Goal: Task Accomplishment & Management: Use online tool/utility

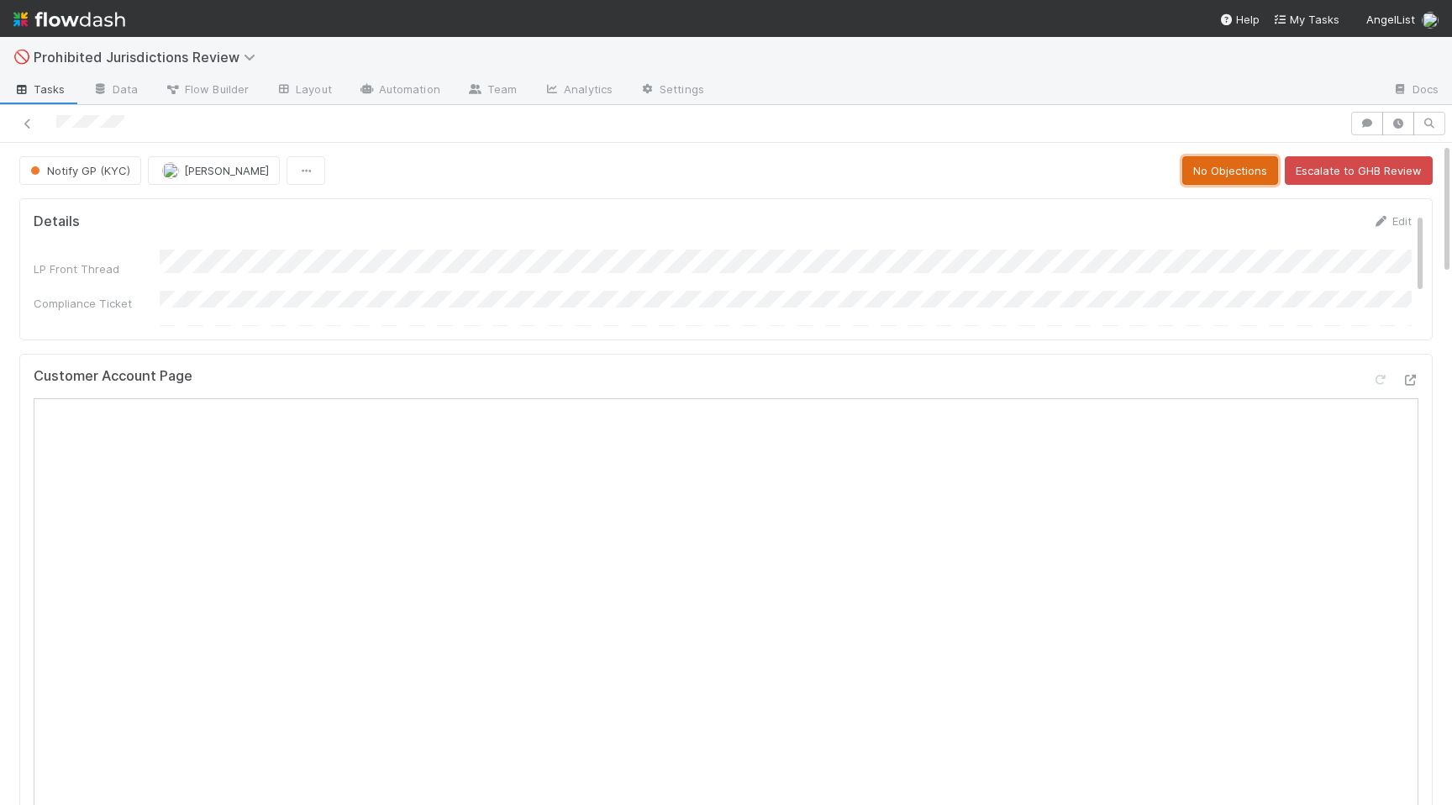
click at [1226, 177] on button "No Objections" at bounding box center [1230, 170] width 96 height 29
click at [1361, 170] on button "Rejection Complete" at bounding box center [1370, 170] width 125 height 29
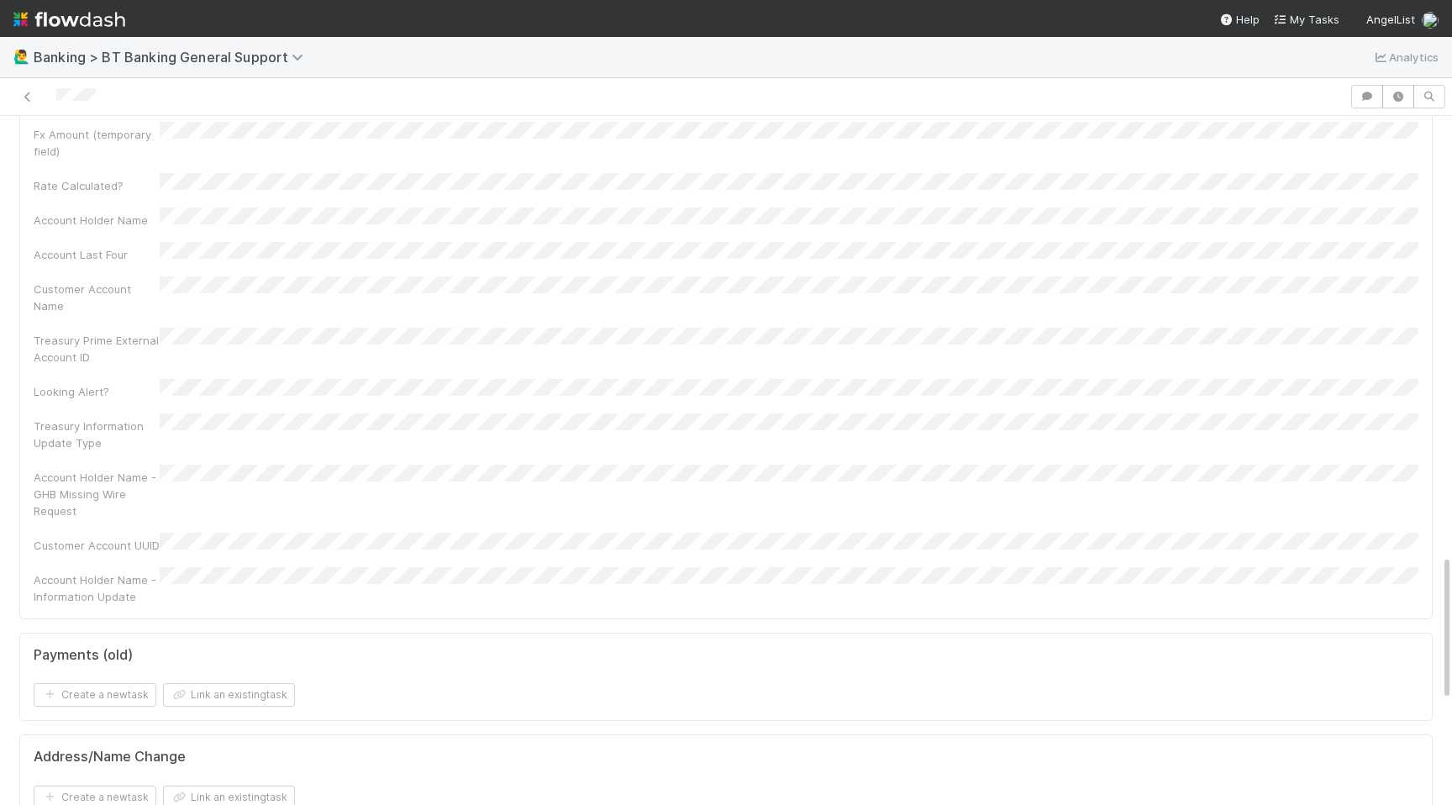
scroll to position [2563, 0]
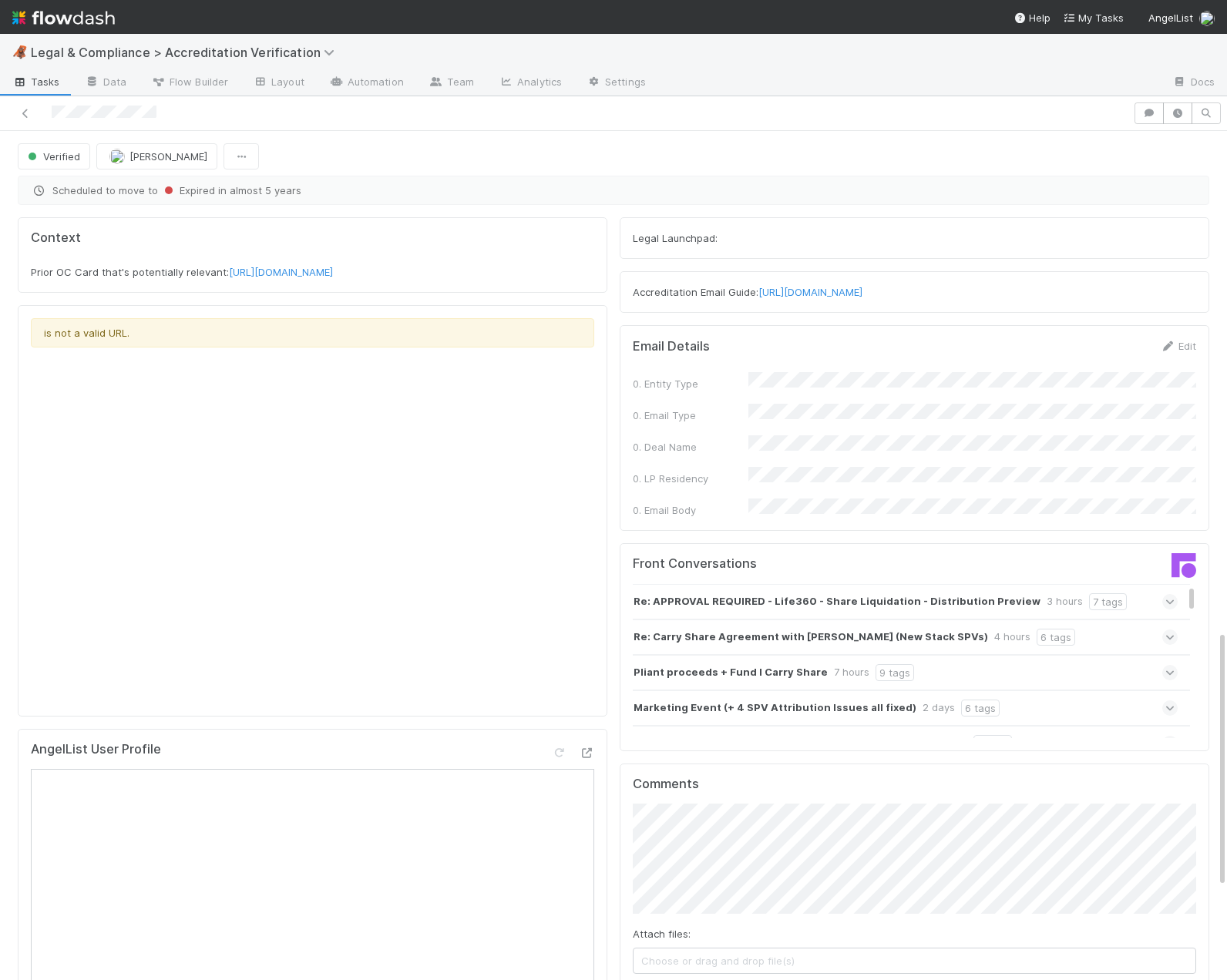
scroll to position [1645, 0]
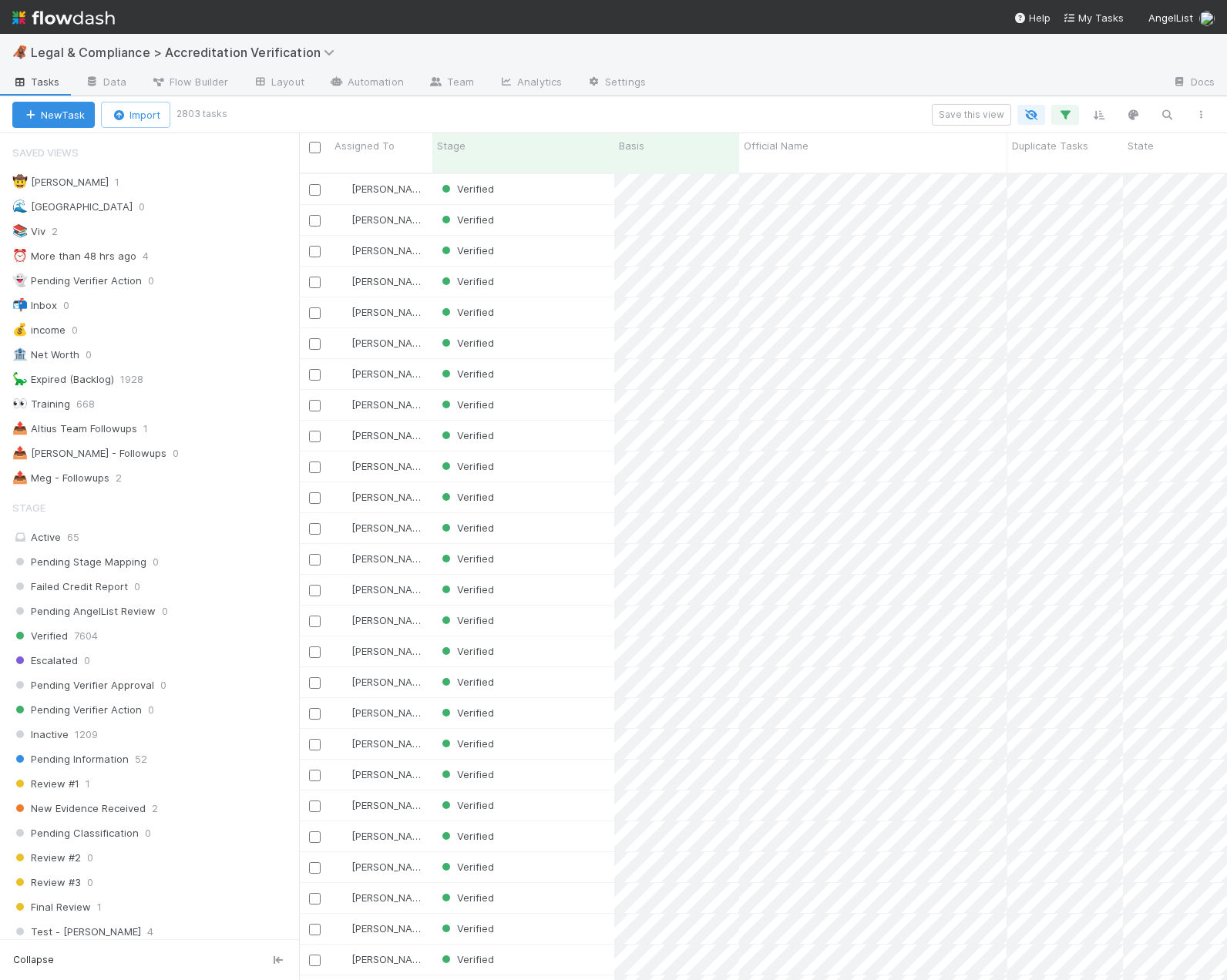
scroll to position [1151, 0]
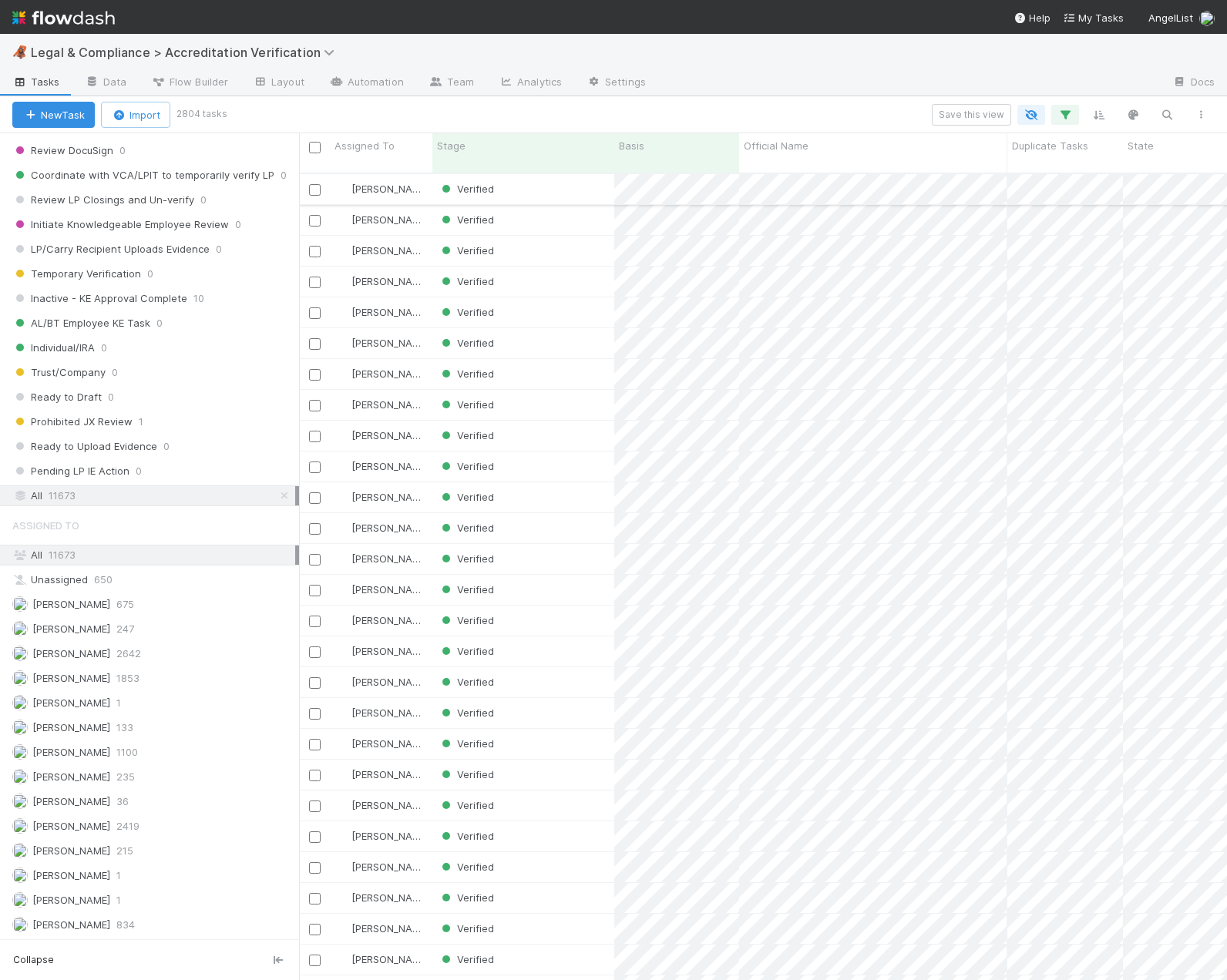
click at [558, 174] on div "Verified" at bounding box center [523, 189] width 182 height 30
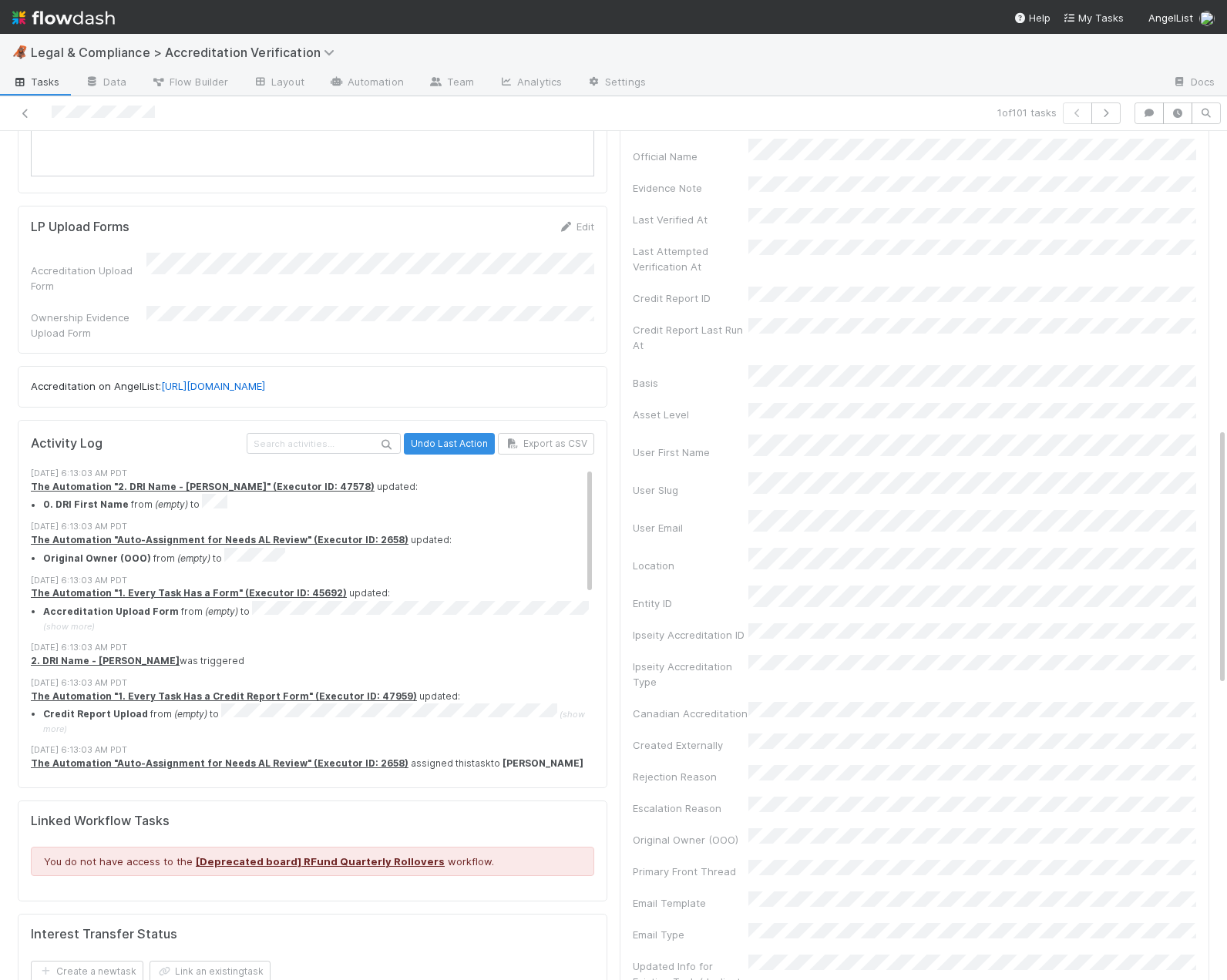
scroll to position [823, 0]
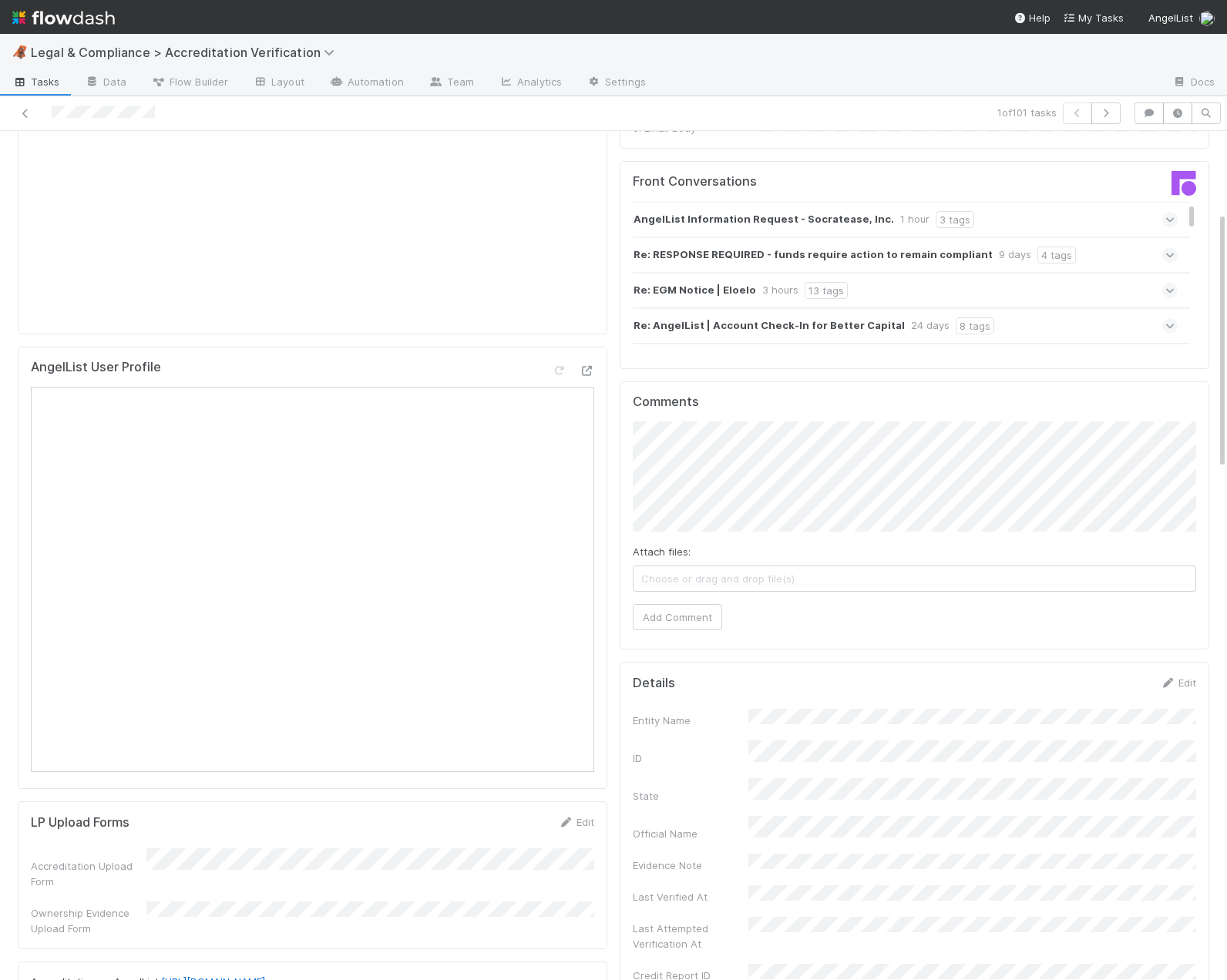
scroll to position [448, 0]
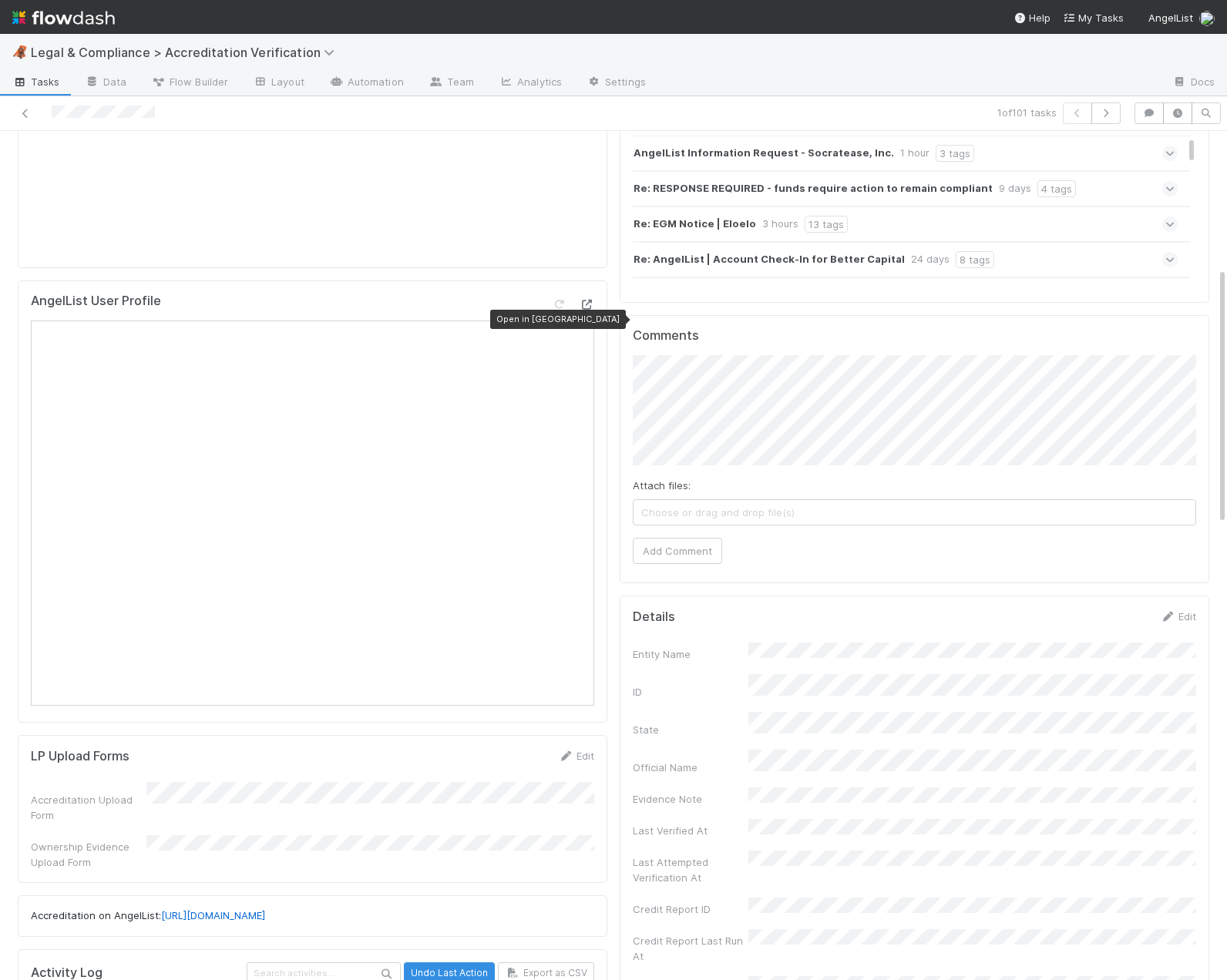
click at [589, 310] on icon at bounding box center [586, 304] width 16 height 10
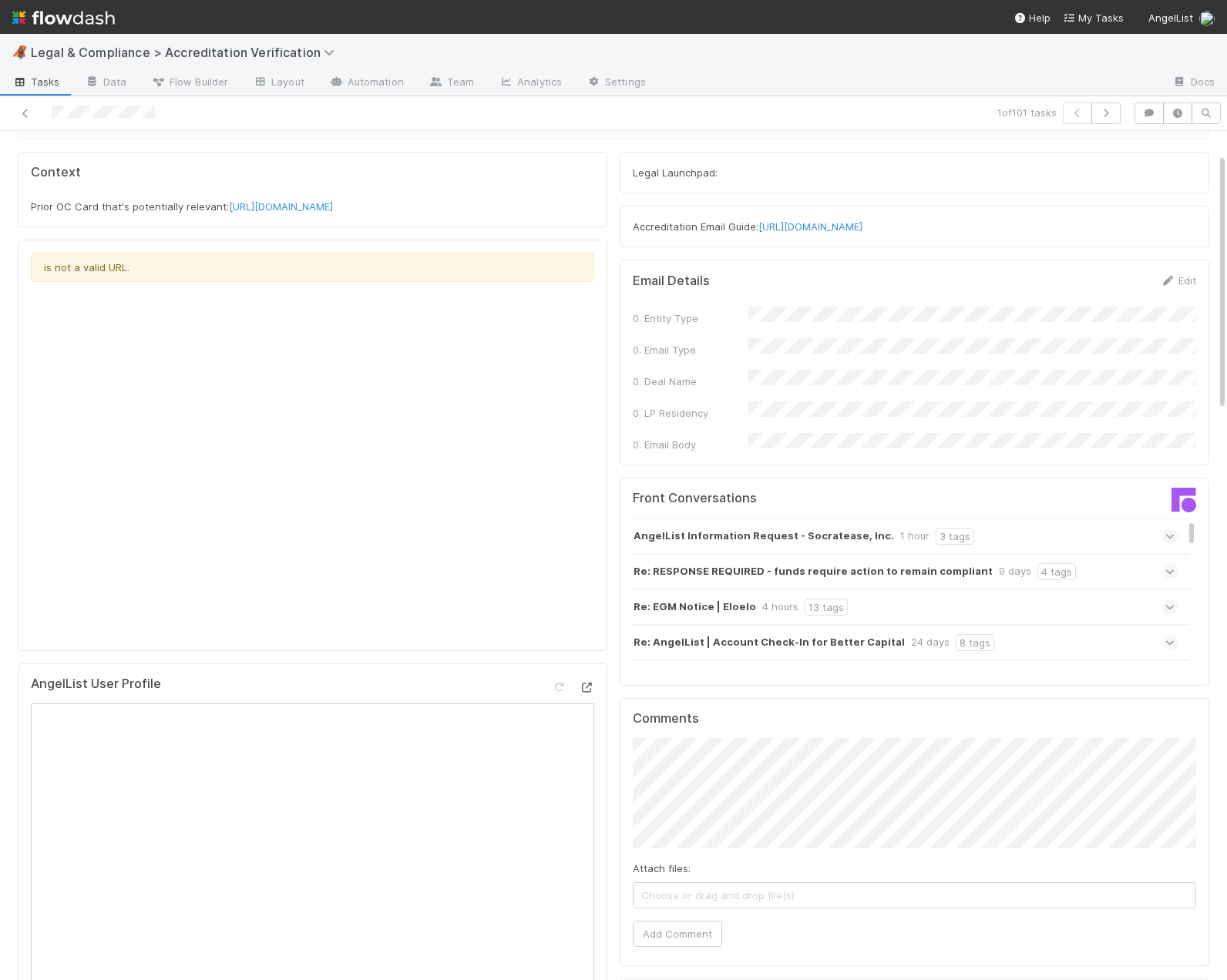
scroll to position [391, 0]
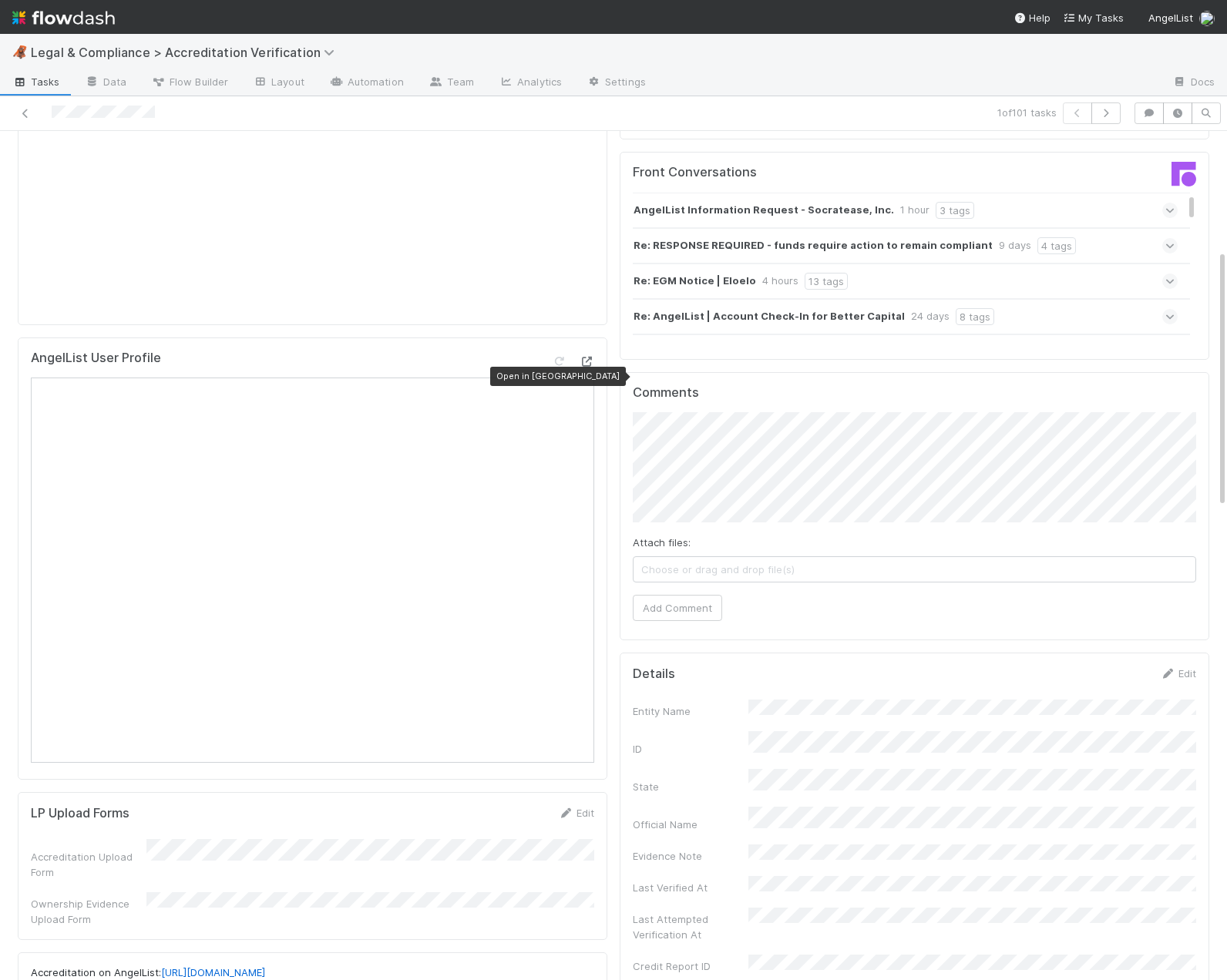
click at [586, 367] on icon at bounding box center [586, 361] width 16 height 10
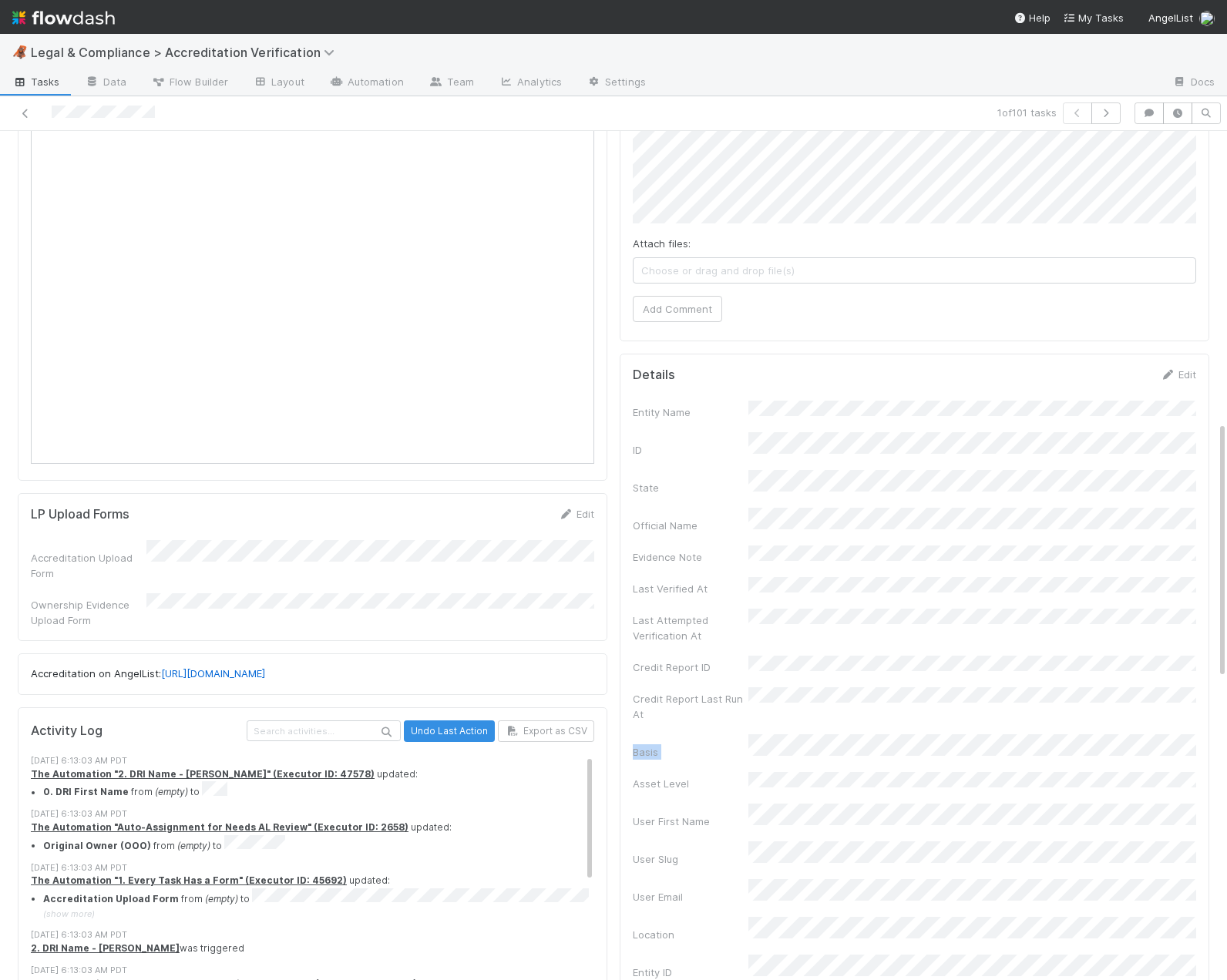
scroll to position [957, 0]
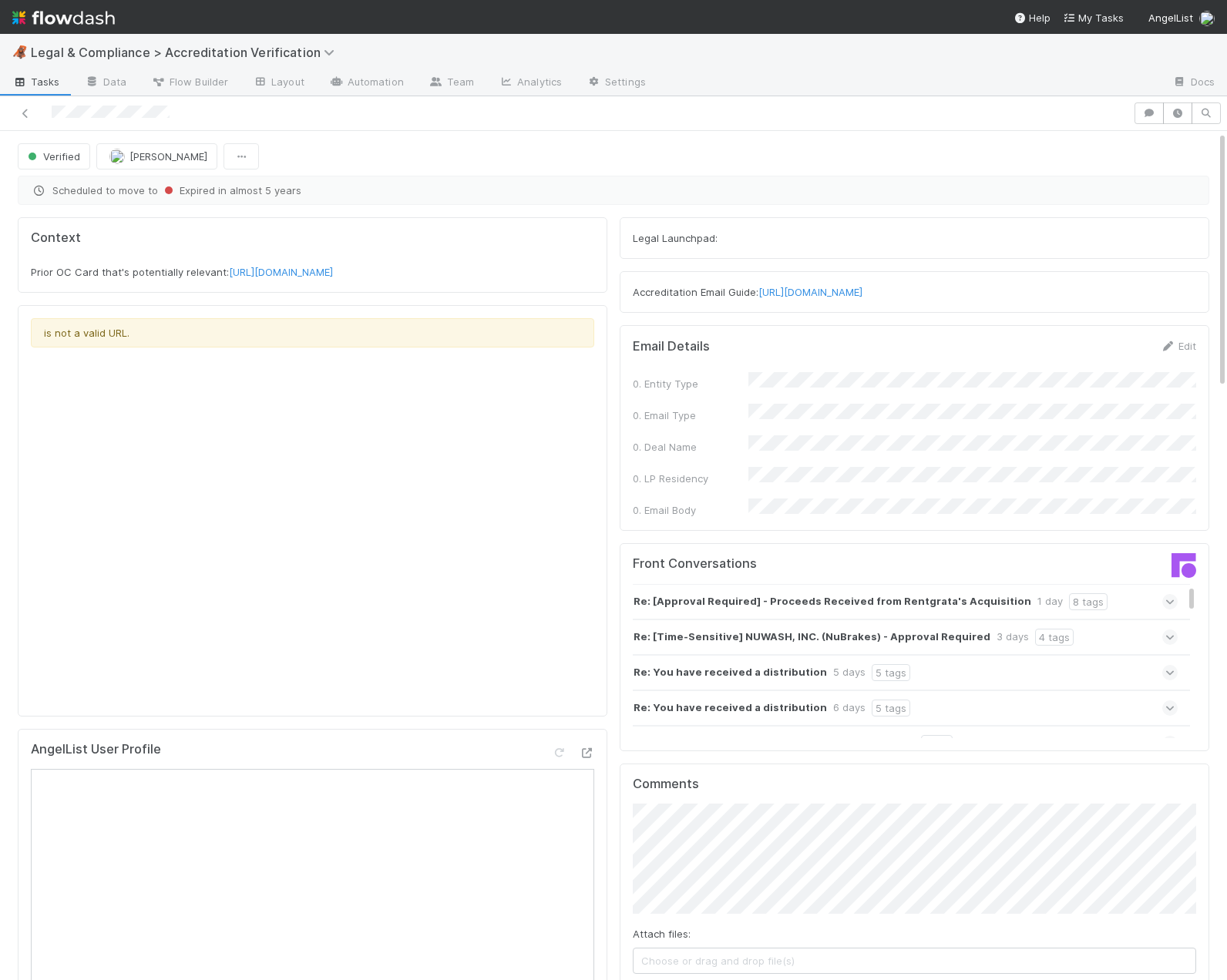
click at [22, 79] on icon at bounding box center [19, 83] width 16 height 9
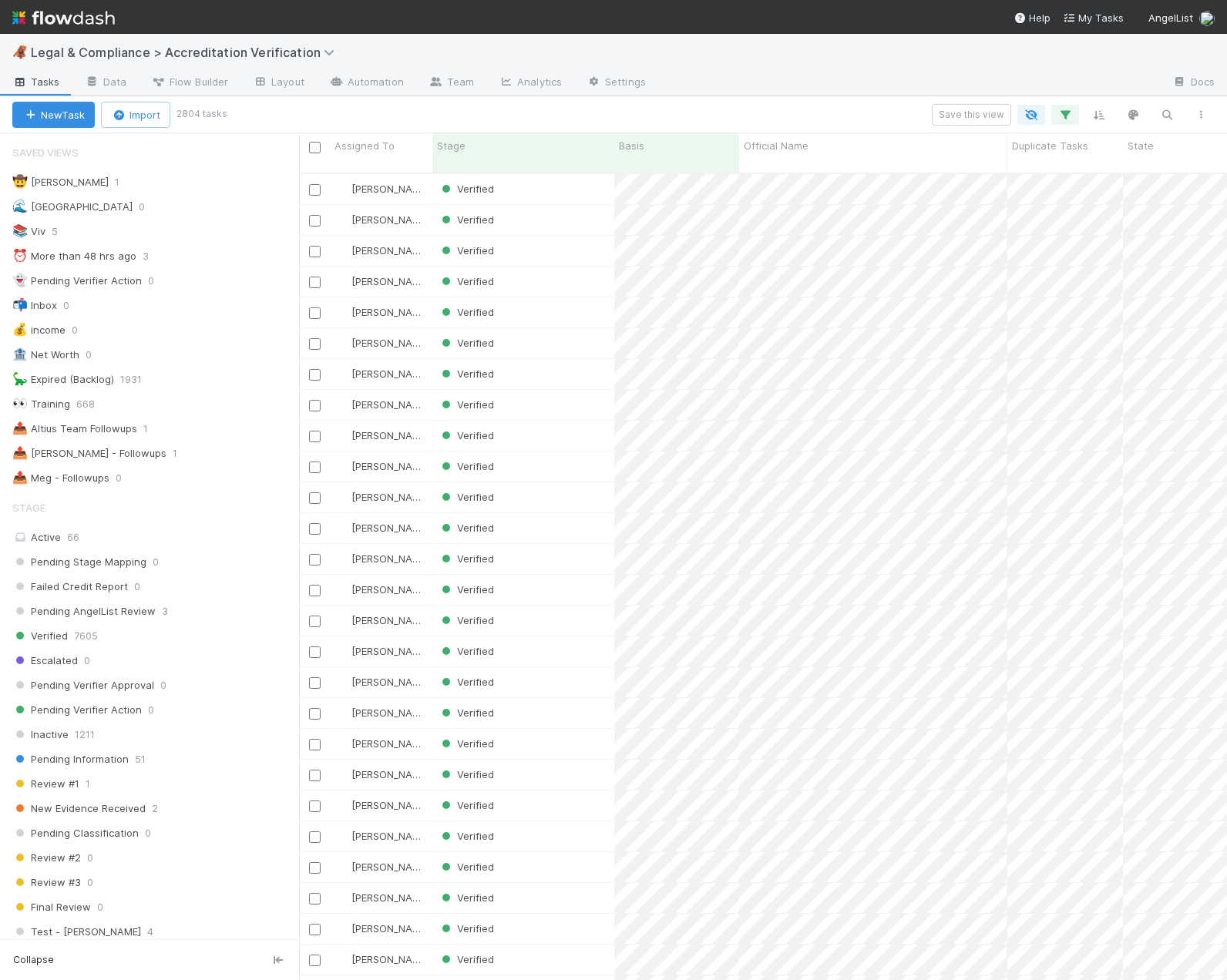
scroll to position [1, 1]
